Goal: Task Accomplishment & Management: Manage account settings

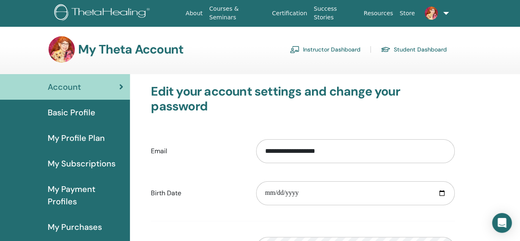
click at [338, 49] on link "Instructor Dashboard" at bounding box center [325, 49] width 71 height 13
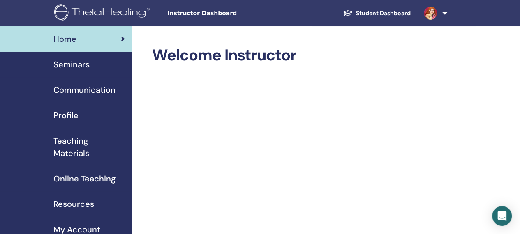
click at [79, 64] on span "Seminars" at bounding box center [71, 64] width 36 height 12
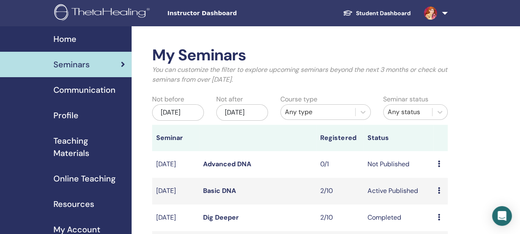
click at [438, 167] on icon at bounding box center [439, 164] width 2 height 7
click at [450, 175] on link "Preview" at bounding box center [439, 176] width 23 height 9
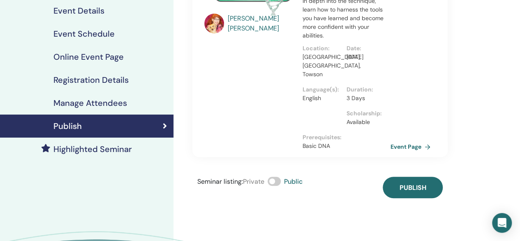
scroll to position [112, 0]
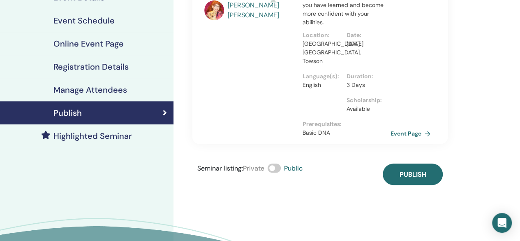
click at [426, 170] on span "Publish" at bounding box center [412, 174] width 27 height 9
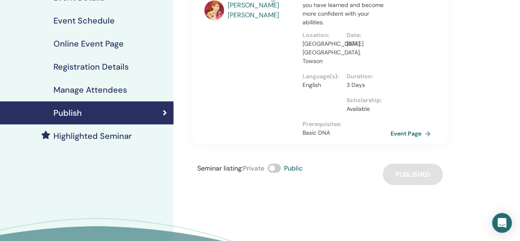
click at [411, 127] on link "Event Page" at bounding box center [412, 133] width 43 height 12
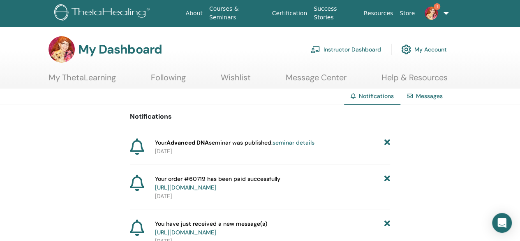
click at [334, 48] on link "Instructor Dashboard" at bounding box center [346, 49] width 71 height 18
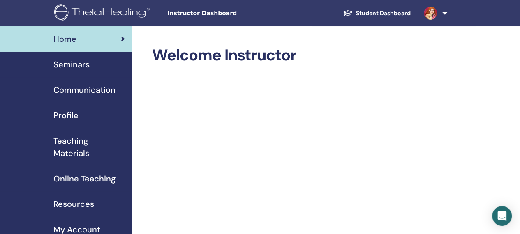
click at [66, 63] on span "Seminars" at bounding box center [71, 64] width 36 height 12
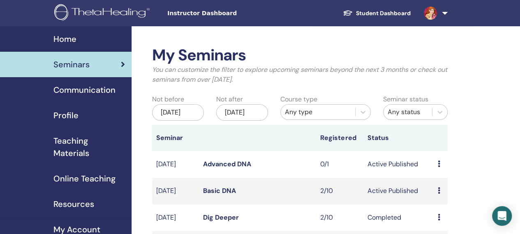
click at [439, 167] on icon at bounding box center [439, 164] width 2 height 7
click at [447, 189] on li "Edit" at bounding box center [444, 189] width 44 height 12
click at [442, 169] on div "Preview Edit Attendees Cancel" at bounding box center [441, 165] width 6 height 10
click at [438, 186] on link "Edit" at bounding box center [437, 189] width 12 height 9
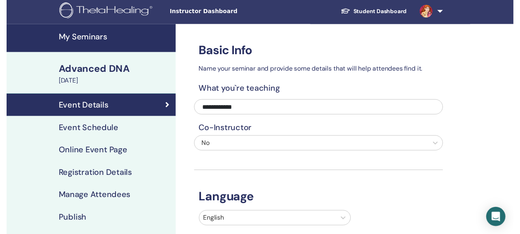
scroll to position [1, 0]
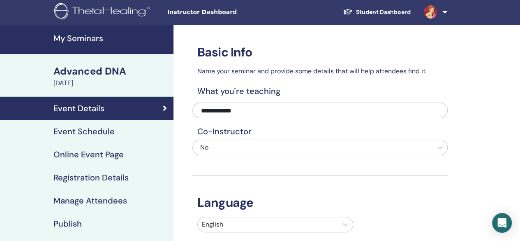
click at [92, 130] on h4 "Event Schedule" at bounding box center [83, 131] width 61 height 10
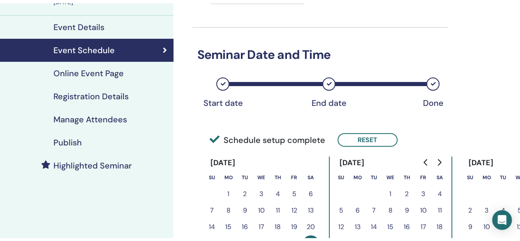
scroll to position [86, 0]
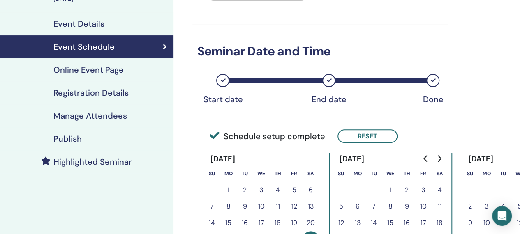
click at [85, 68] on h4 "Online Event Page" at bounding box center [88, 70] width 70 height 10
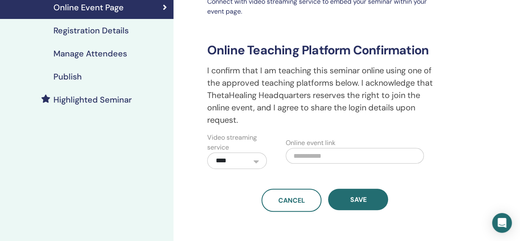
scroll to position [152, 0]
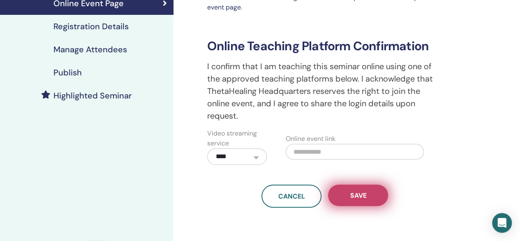
click at [365, 193] on span "Save" at bounding box center [358, 195] width 16 height 9
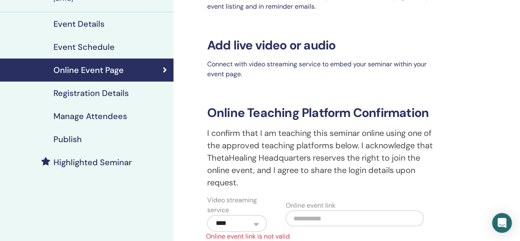
scroll to position [86, 0]
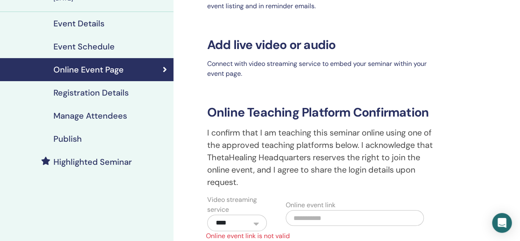
click at [121, 90] on h4 "Registration Details" at bounding box center [90, 93] width 75 height 10
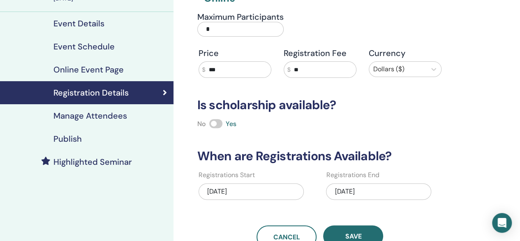
click at [210, 28] on input "*" at bounding box center [240, 29] width 86 height 15
type input "**"
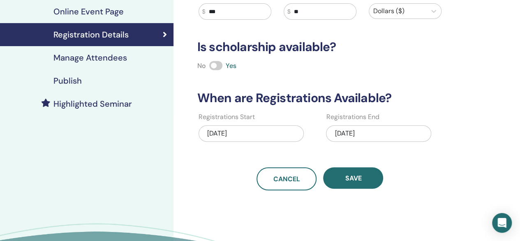
scroll to position [146, 0]
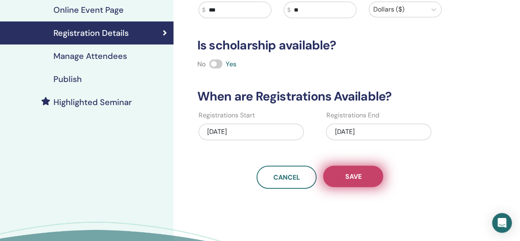
click at [364, 180] on button "Save" at bounding box center [353, 175] width 60 height 21
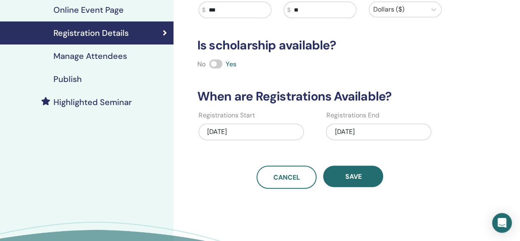
click at [361, 173] on span "Save" at bounding box center [353, 176] width 16 height 9
